Goal: Information Seeking & Learning: Learn about a topic

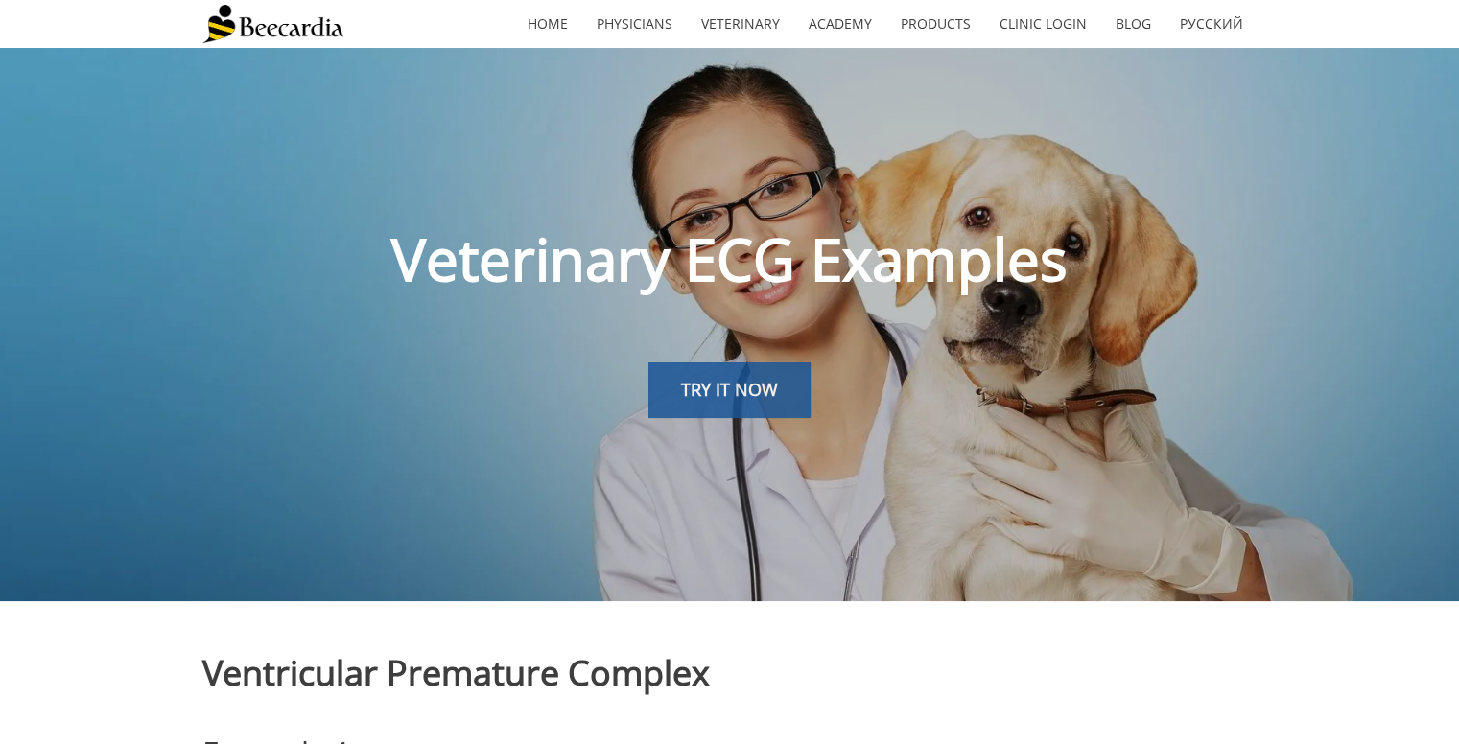
click at [705, 398] on span "TRY IT NOW" at bounding box center [729, 389] width 97 height 23
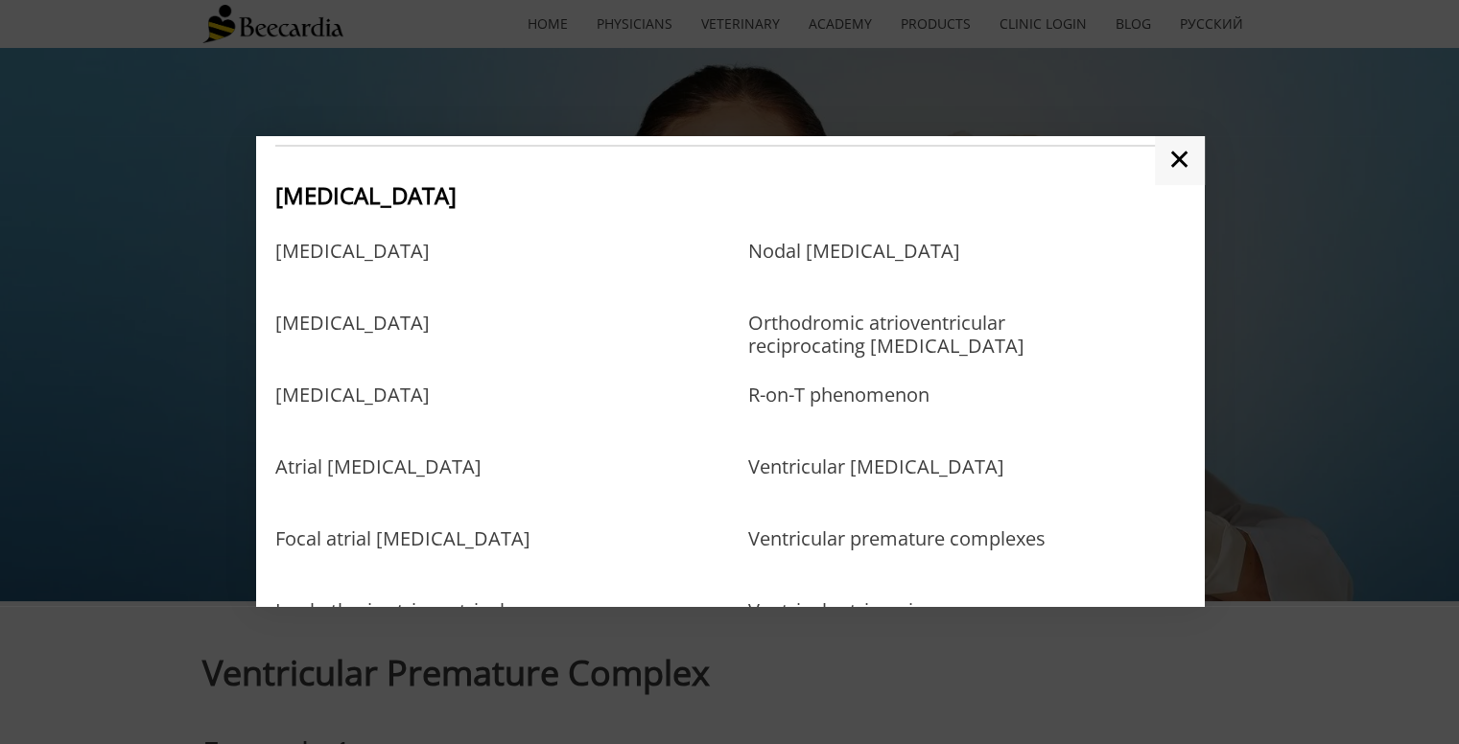
scroll to position [775, 0]
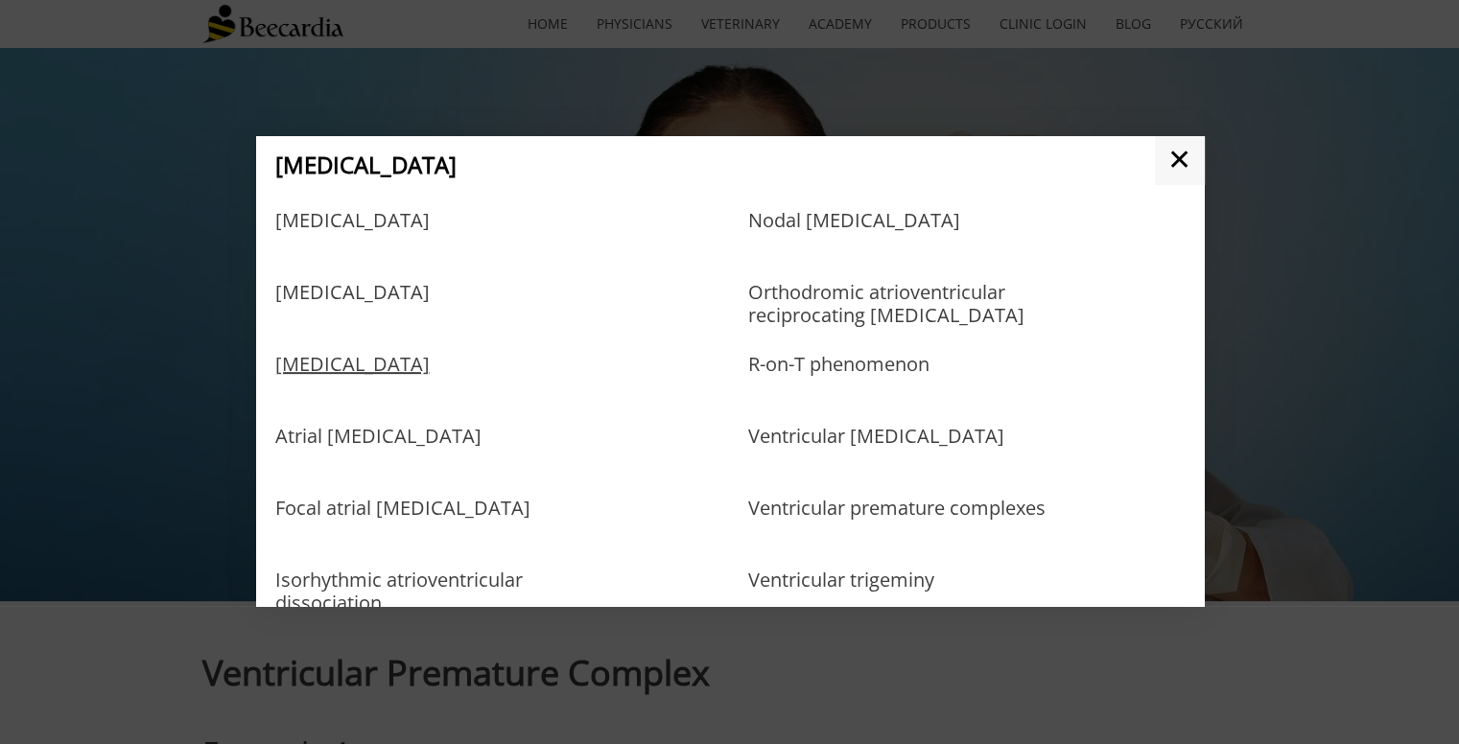
click at [430, 379] on link "[MEDICAL_DATA]" at bounding box center [352, 384] width 154 height 62
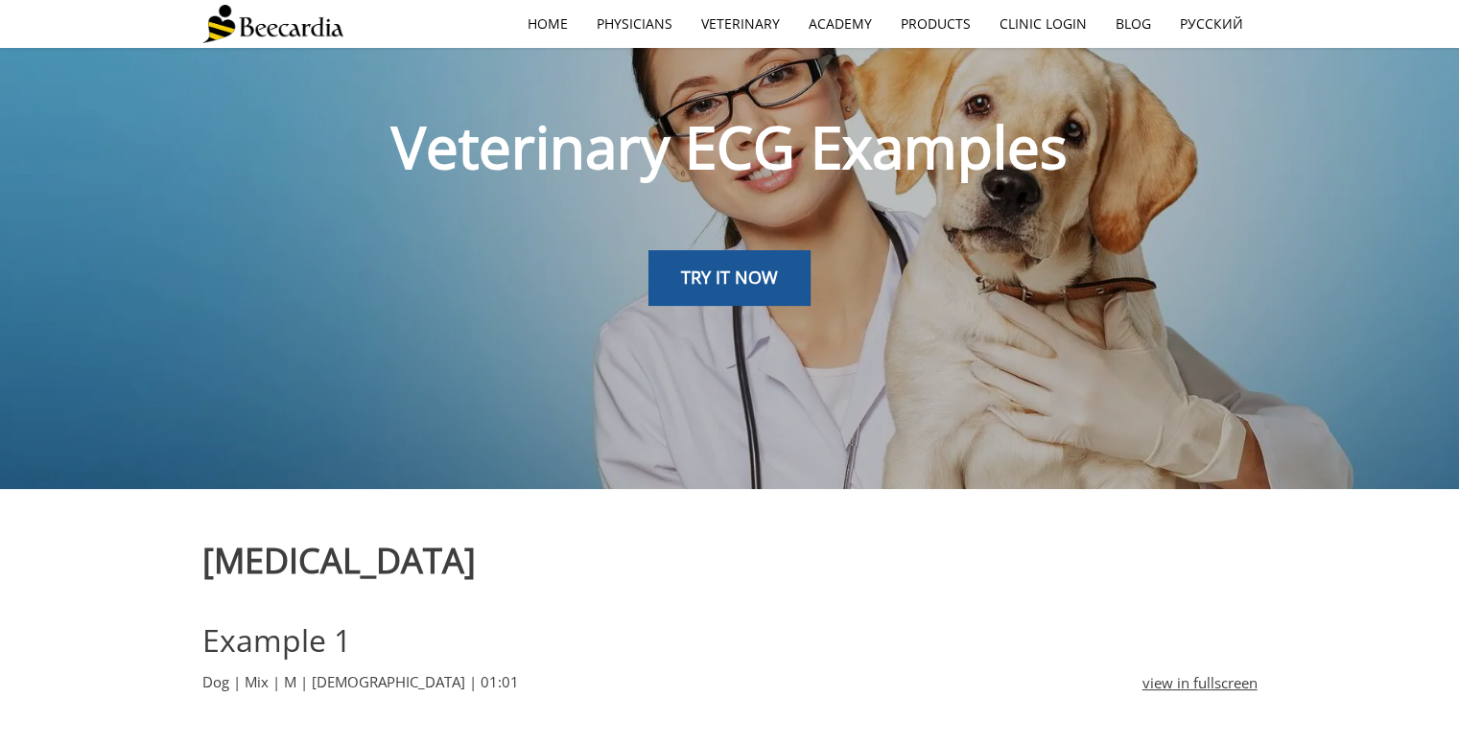
scroll to position [84, 0]
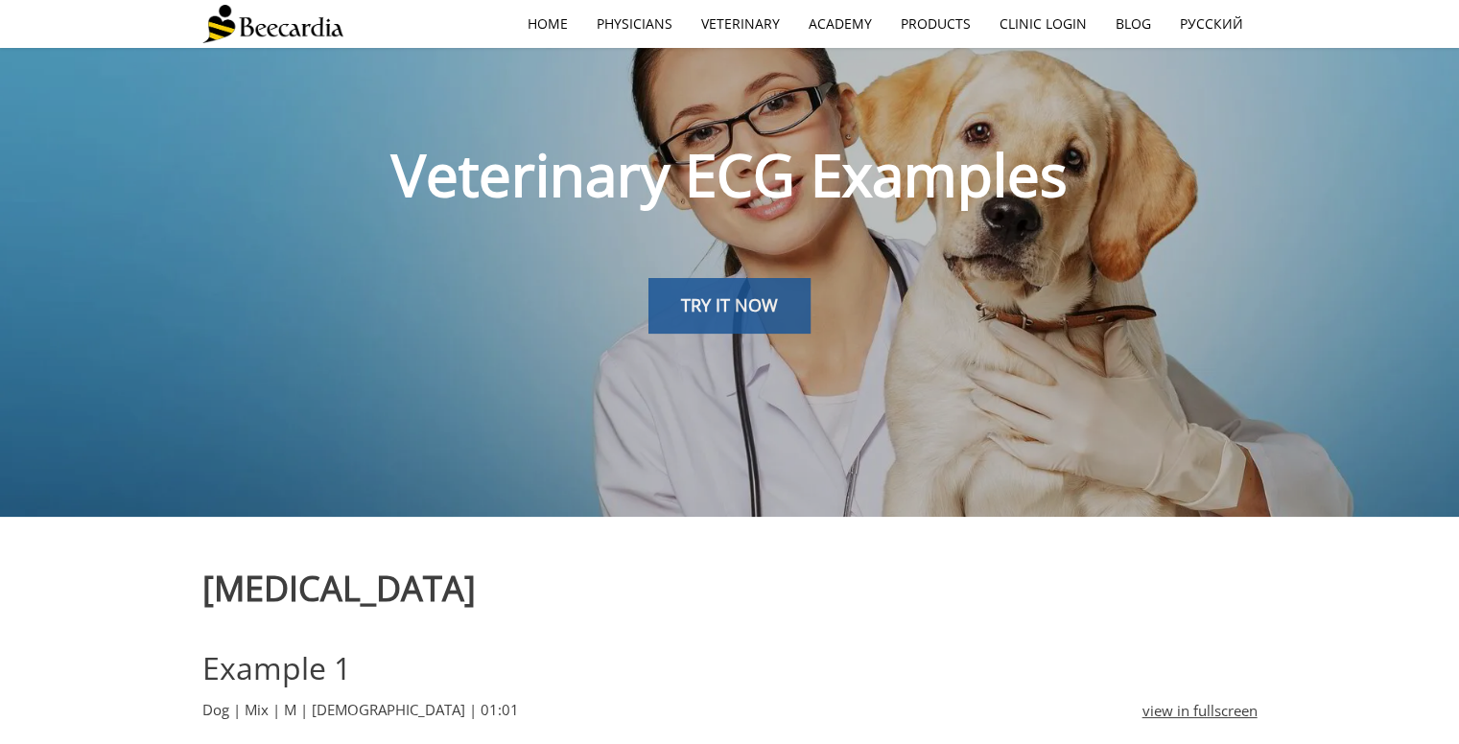
click at [731, 323] on link "TRY IT NOW" at bounding box center [729, 306] width 162 height 56
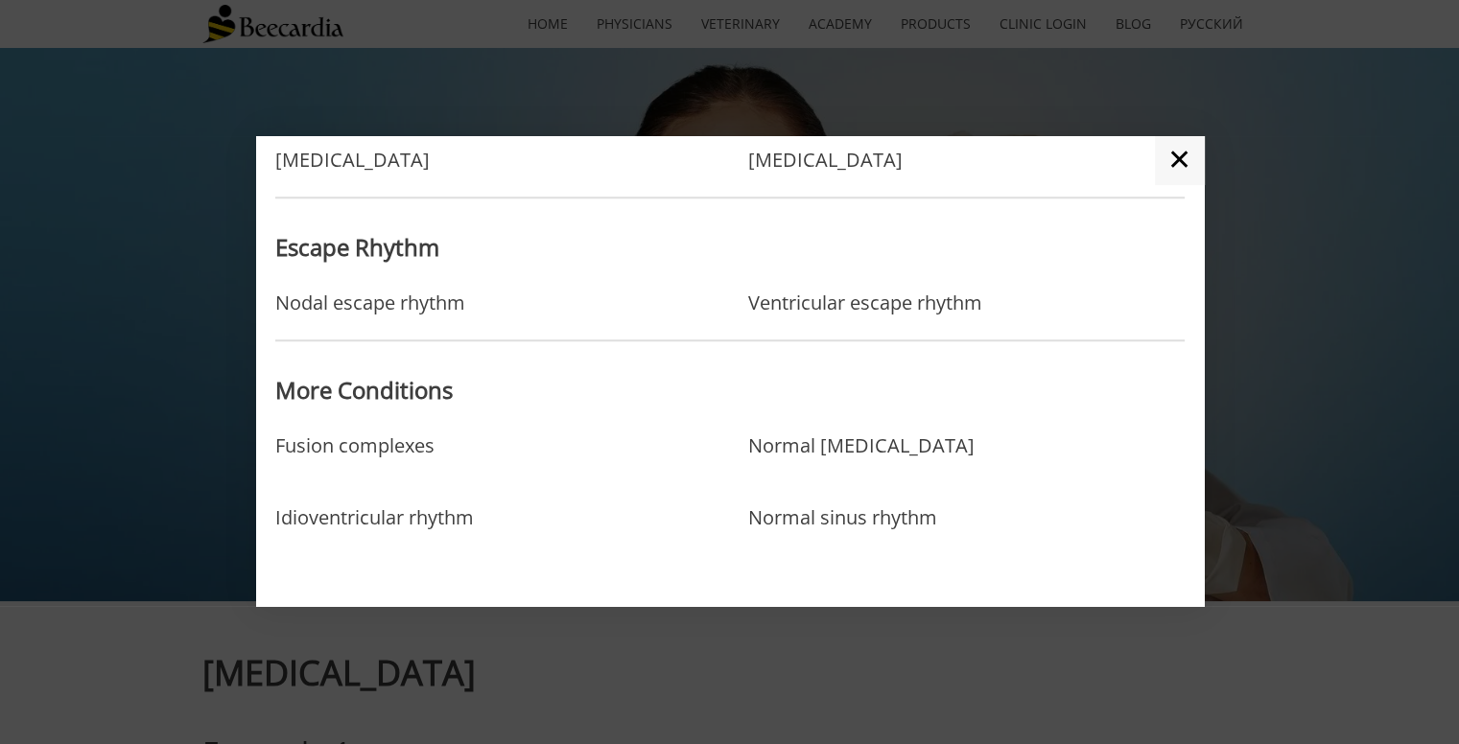
scroll to position [1658, 0]
click at [1176, 157] on link "✕" at bounding box center [1179, 160] width 49 height 48
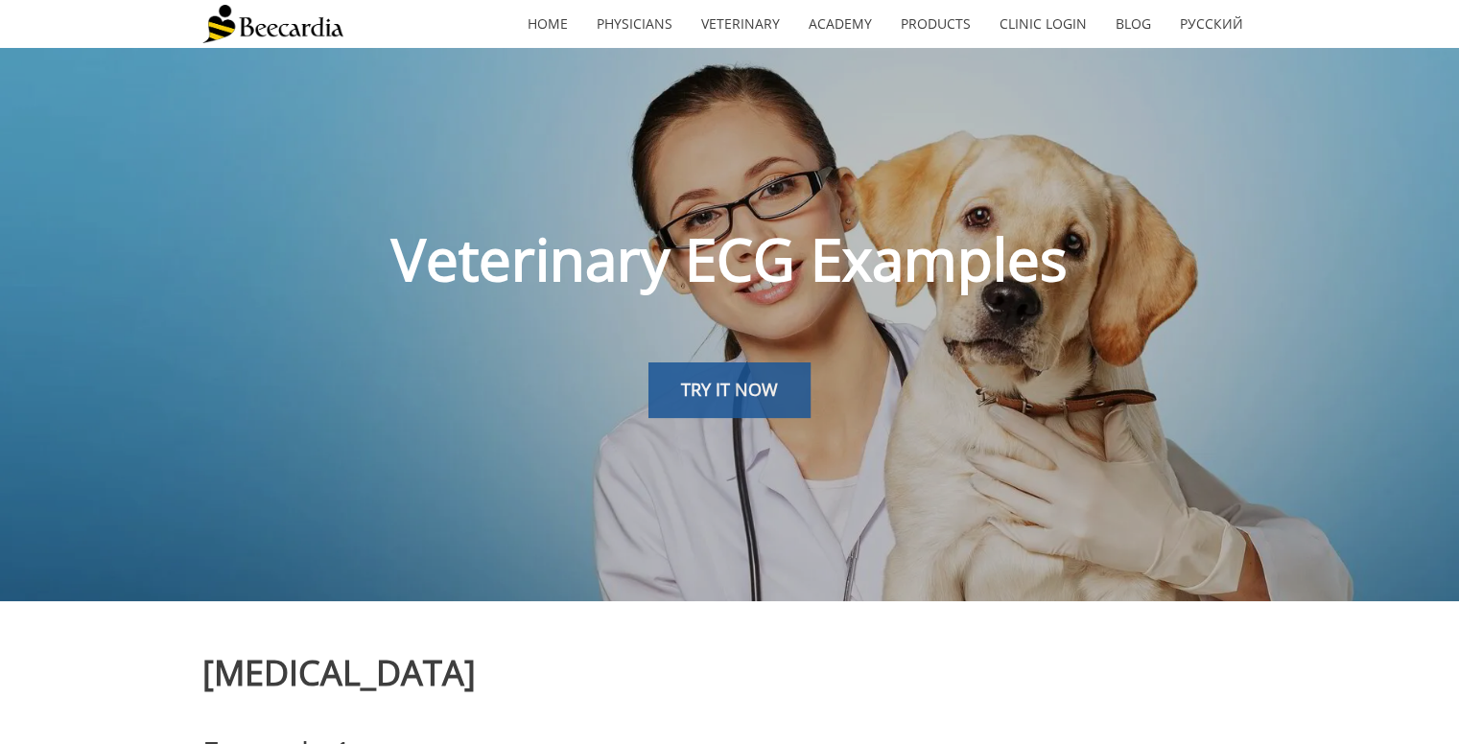
click at [753, 396] on span "TRY IT NOW" at bounding box center [729, 389] width 97 height 23
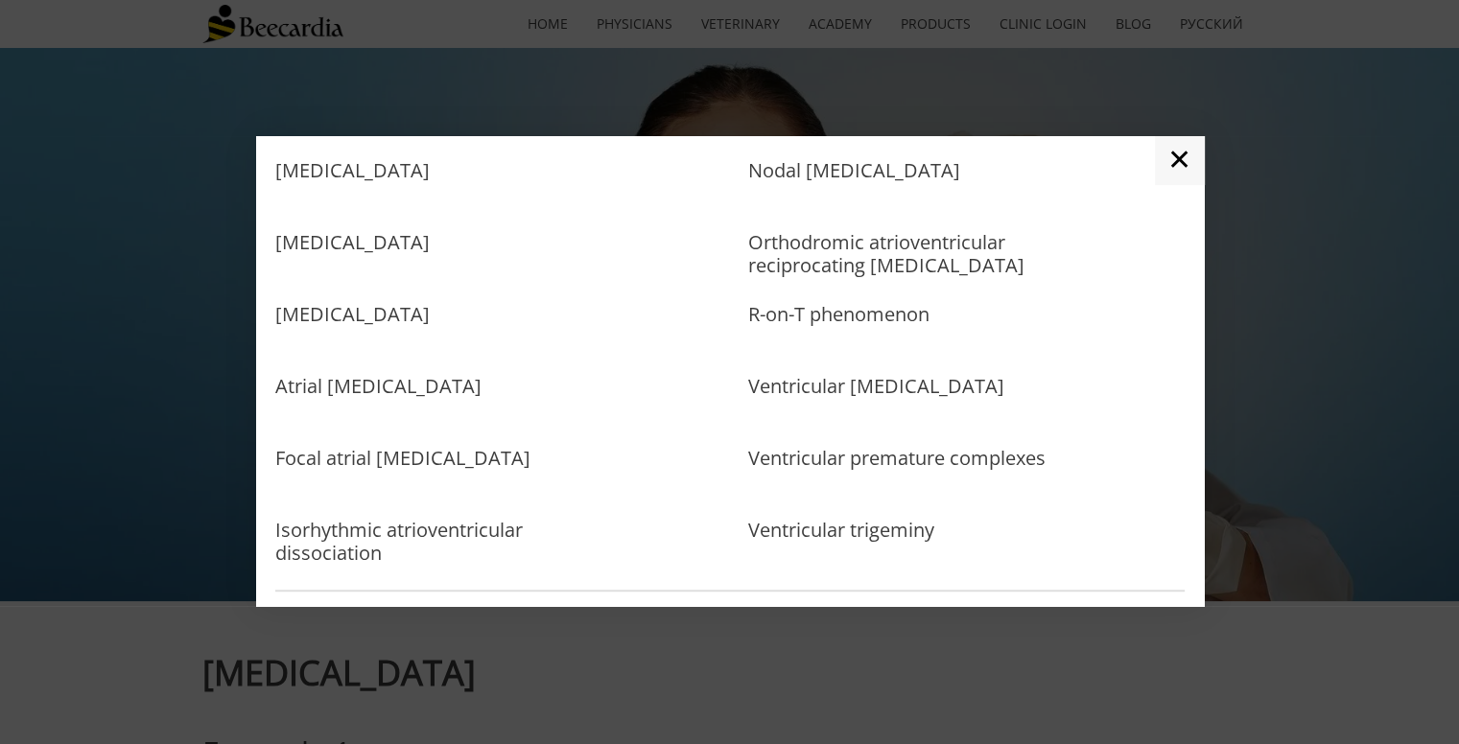
scroll to position [827, 0]
click at [360, 410] on link "Atrial [MEDICAL_DATA]" at bounding box center [378, 404] width 206 height 62
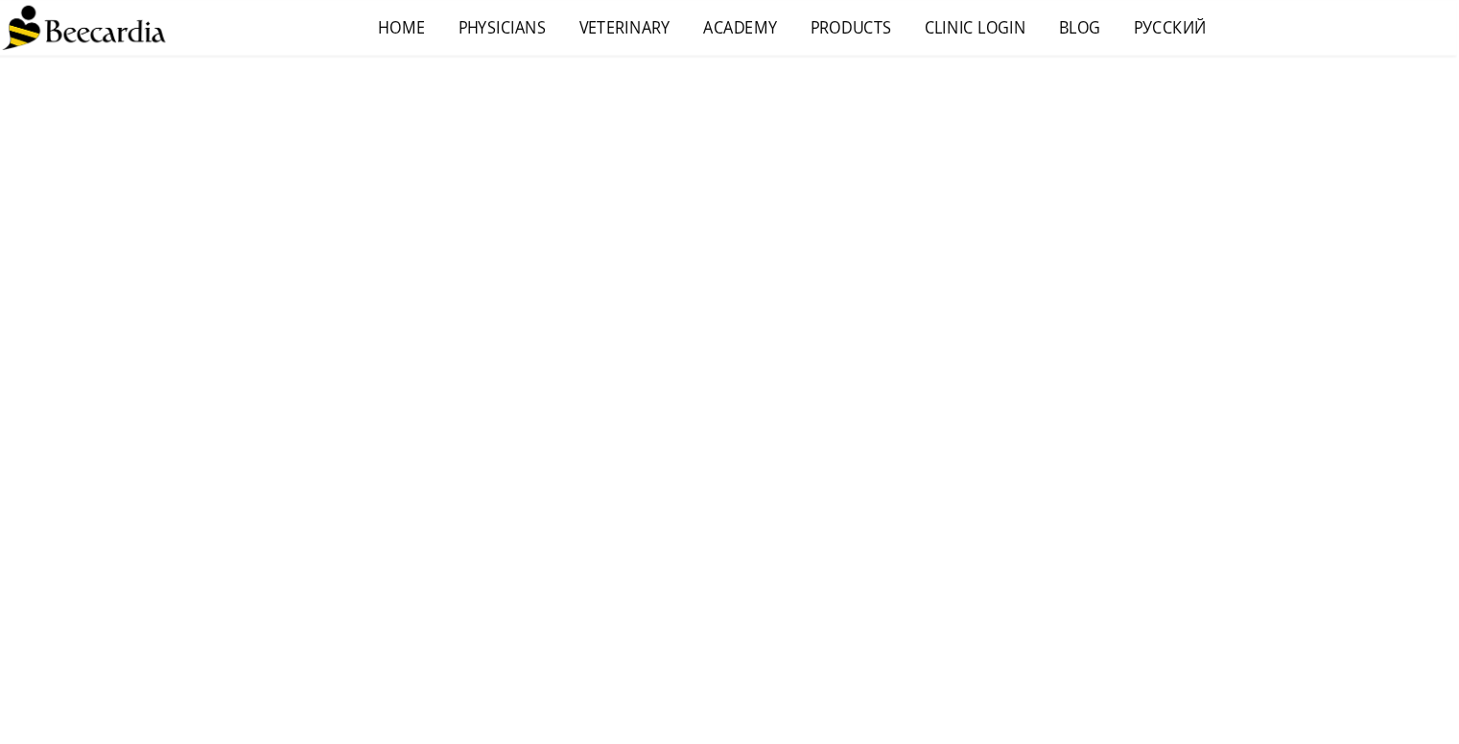
scroll to position [786, 0]
